Goal: Find specific page/section: Find specific page/section

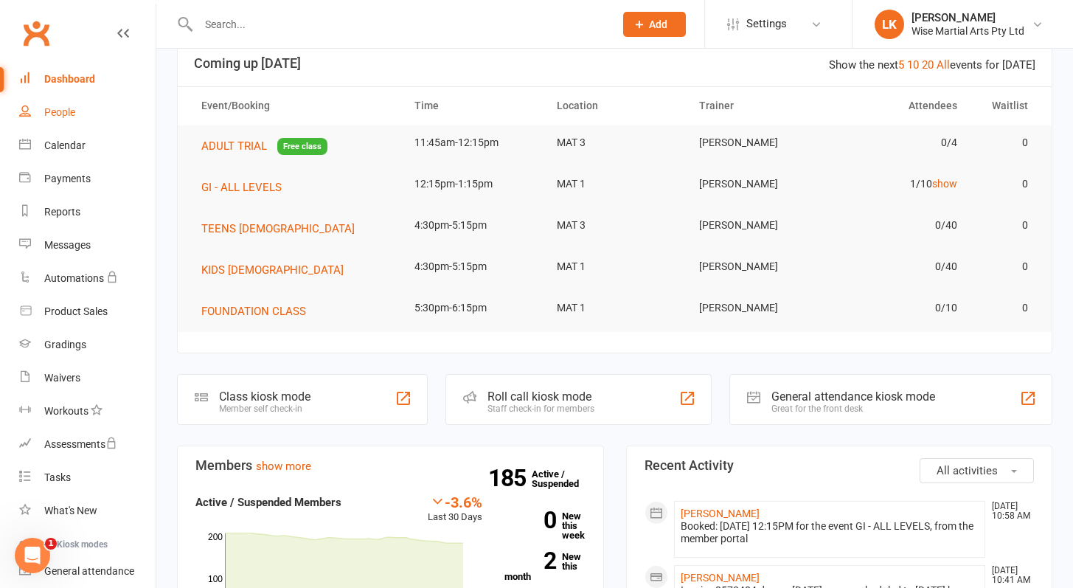
click at [71, 109] on div "People" at bounding box center [59, 112] width 31 height 12
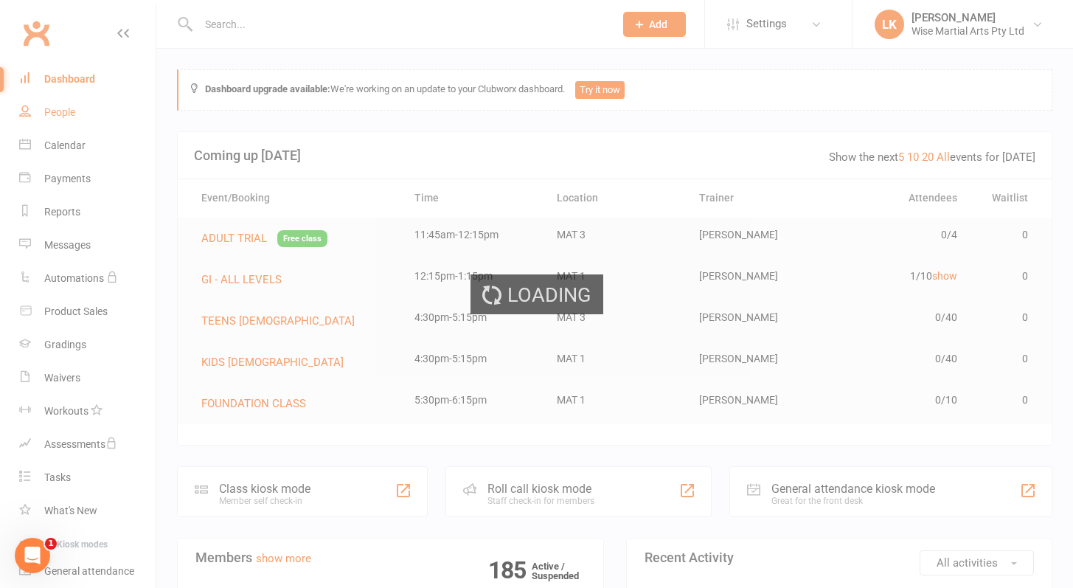
select select "50"
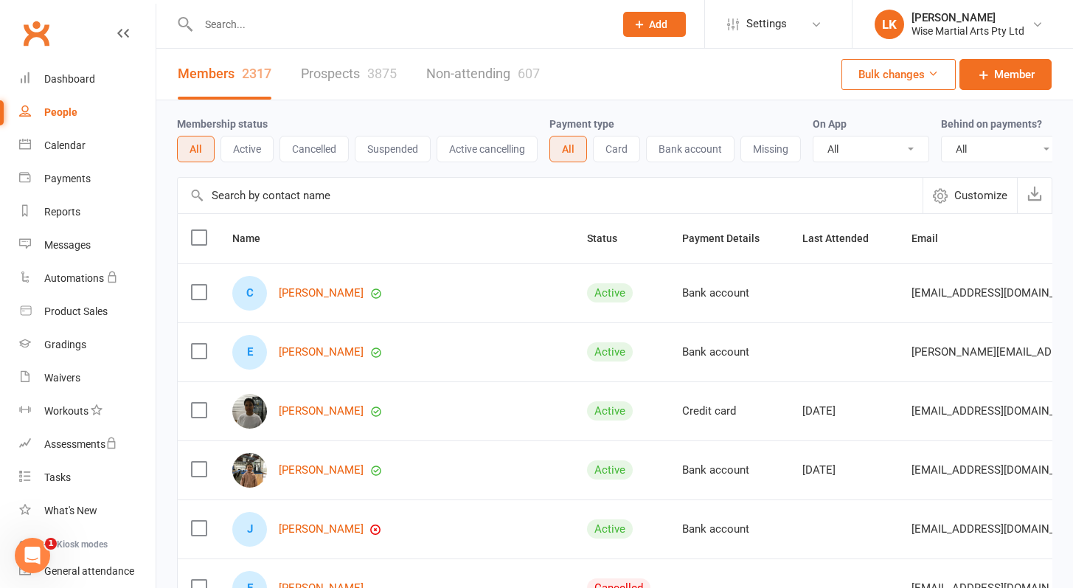
click at [246, 150] on button "Active" at bounding box center [247, 149] width 53 height 27
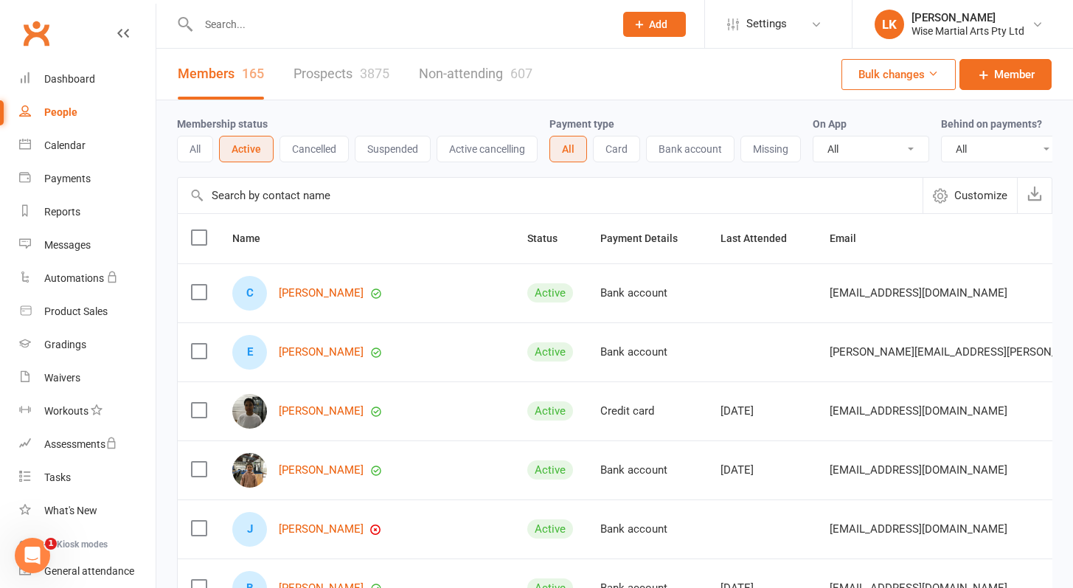
click at [257, 21] on input "text" at bounding box center [399, 24] width 410 height 21
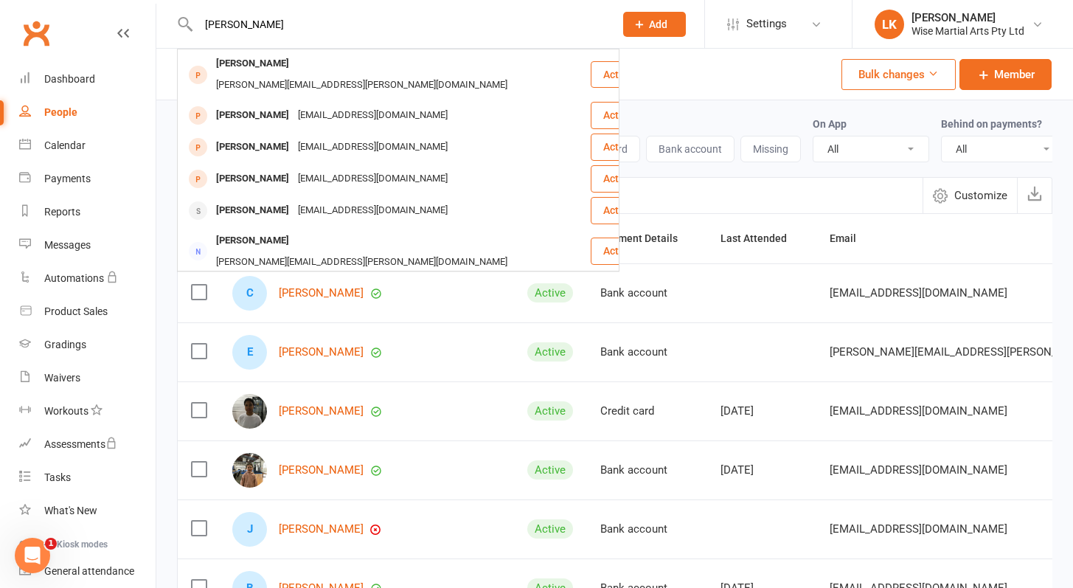
drag, startPoint x: 264, startPoint y: 22, endPoint x: 195, endPoint y: 18, distance: 69.5
click at [195, 18] on input "[PERSON_NAME]" at bounding box center [399, 24] width 410 height 21
type input "h"
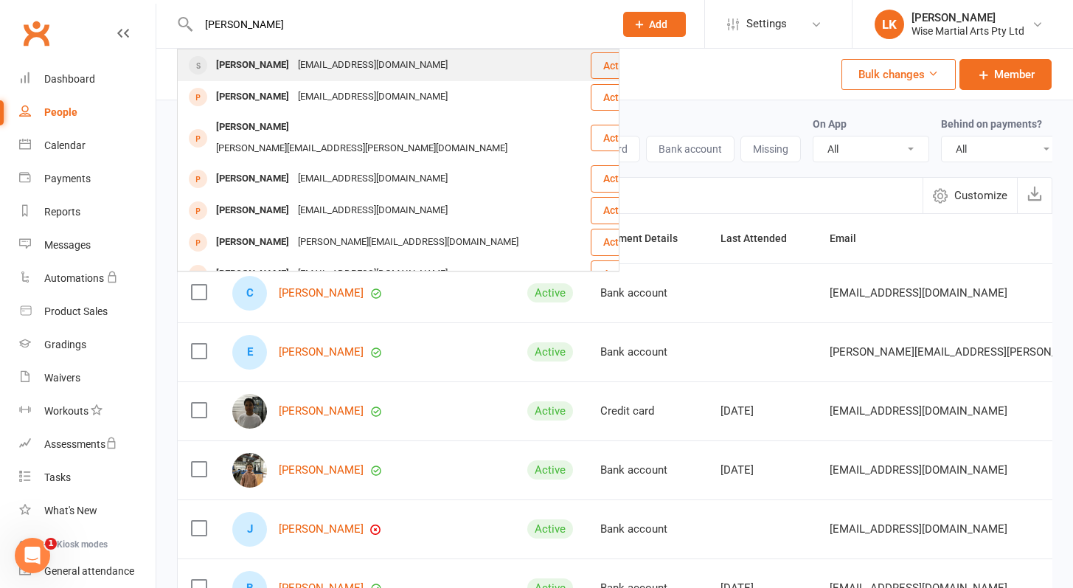
type input "[PERSON_NAME]"
click at [258, 65] on div "[PERSON_NAME]" at bounding box center [253, 65] width 82 height 21
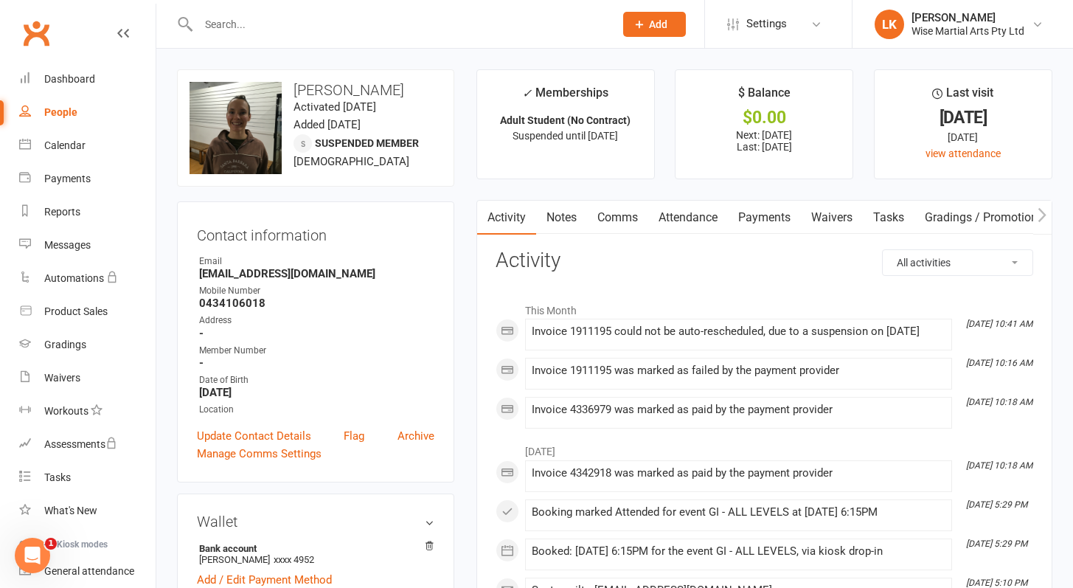
click at [754, 217] on link "Payments" at bounding box center [764, 218] width 73 height 34
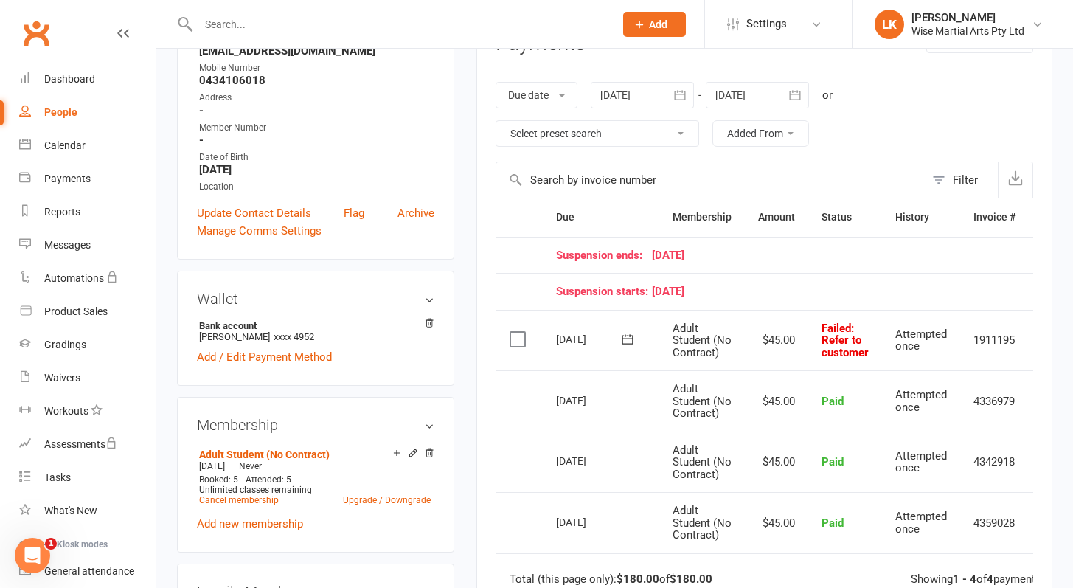
scroll to position [228, 0]
